Goal: Navigation & Orientation: Find specific page/section

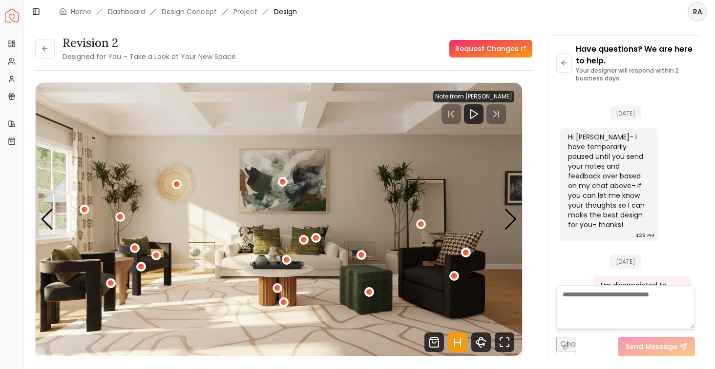
scroll to position [2775, 0]
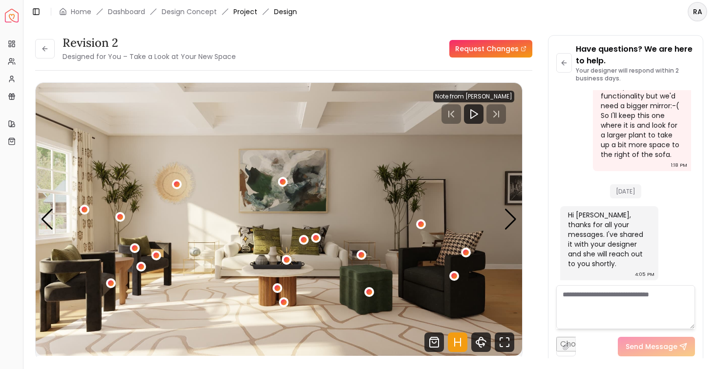
click at [243, 11] on link "Project" at bounding box center [245, 12] width 24 height 10
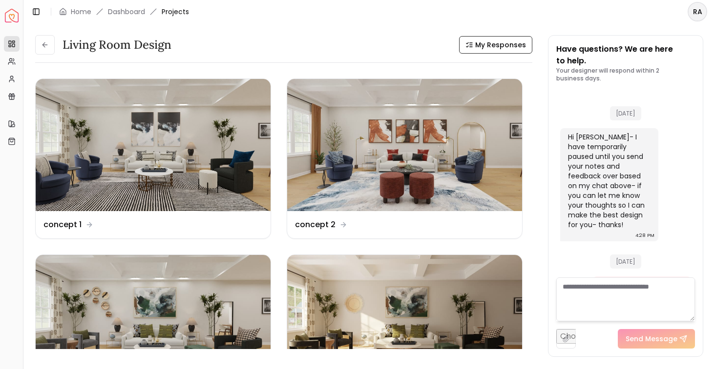
scroll to position [2783, 0]
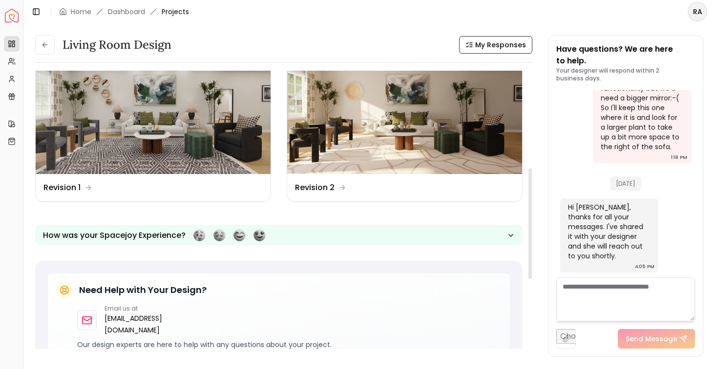
scroll to position [183, 0]
